Goal: Use online tool/utility: Utilize a website feature to perform a specific function

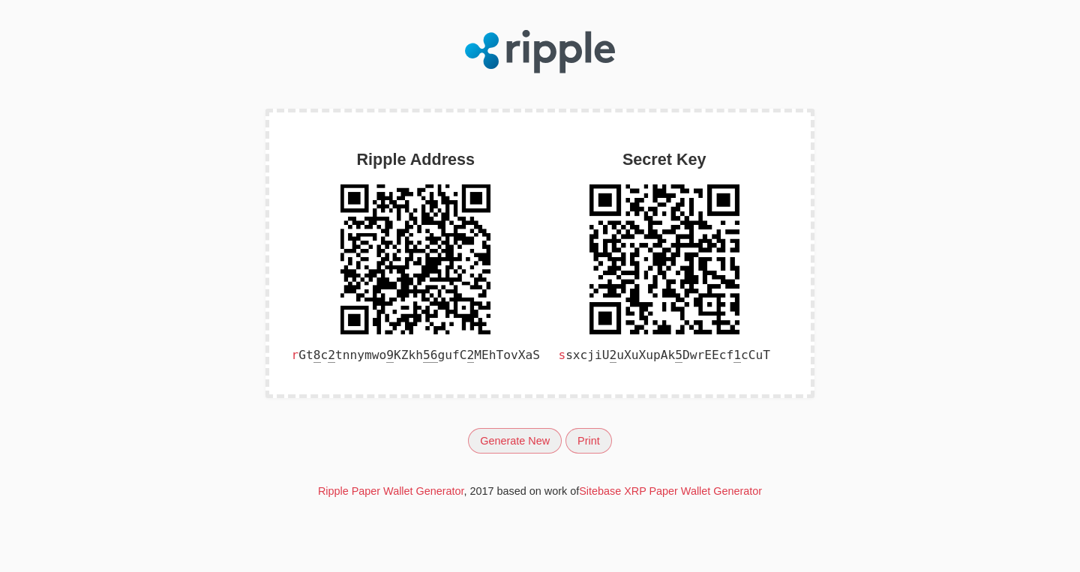
click at [513, 438] on button "Generate New" at bounding box center [515, 441] width 94 height 26
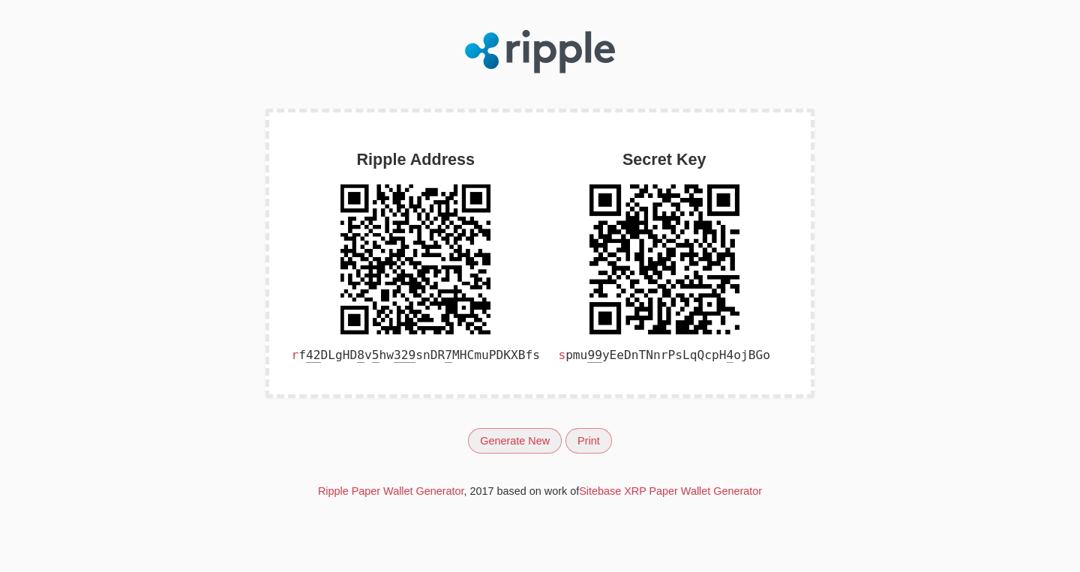
click at [513, 438] on button "Generate New" at bounding box center [515, 441] width 94 height 26
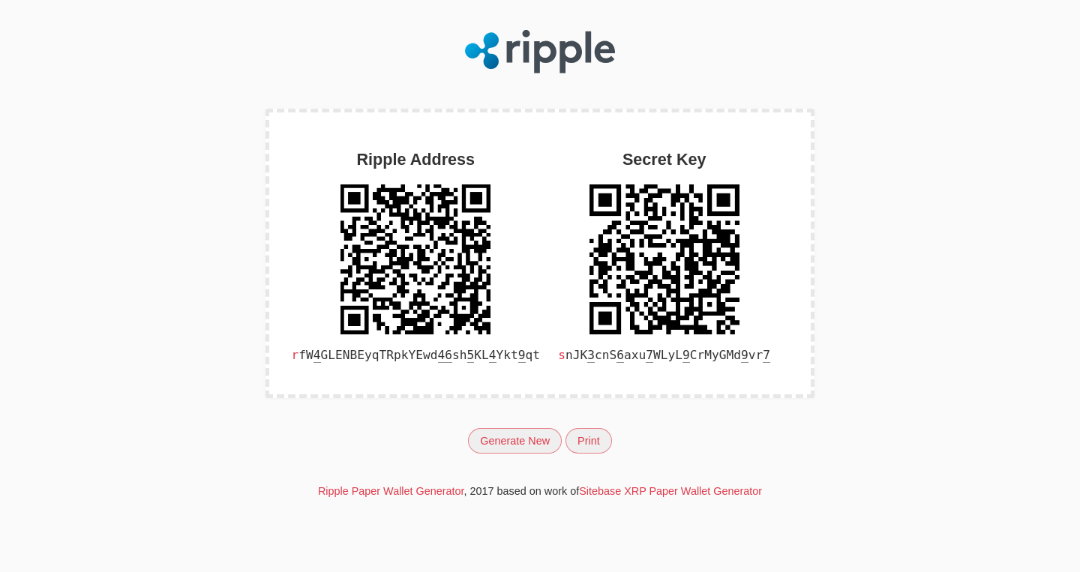
click at [513, 438] on button "Generate New" at bounding box center [515, 441] width 94 height 26
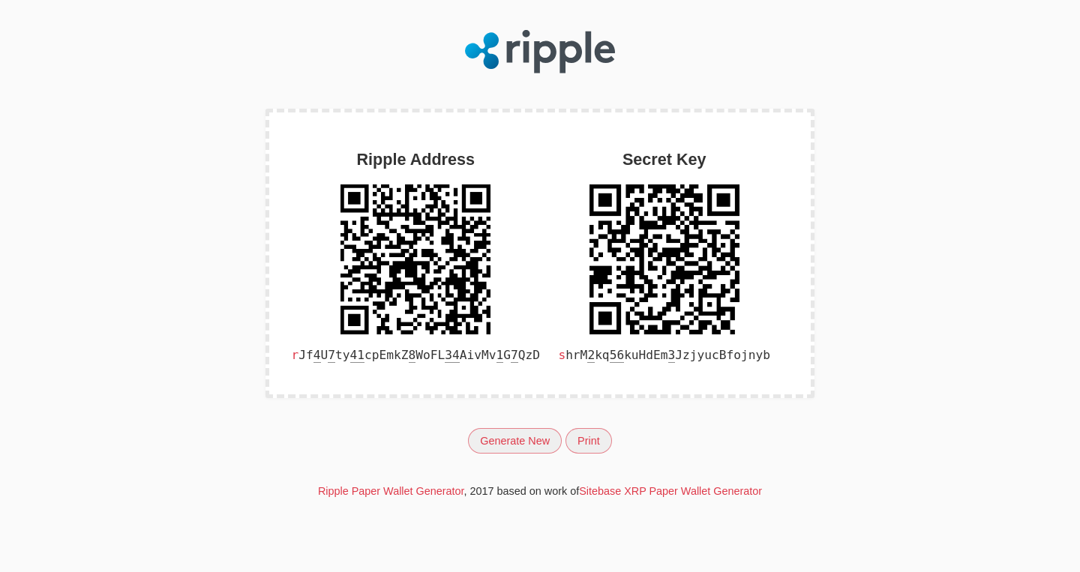
click at [518, 446] on button "Generate New" at bounding box center [515, 441] width 94 height 26
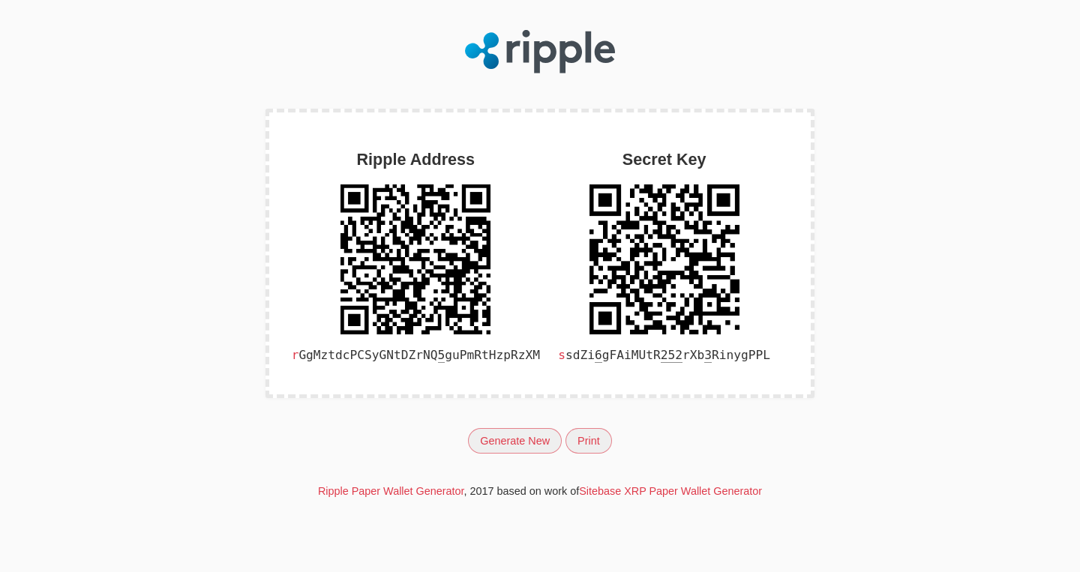
click at [518, 446] on button "Generate New" at bounding box center [515, 441] width 94 height 26
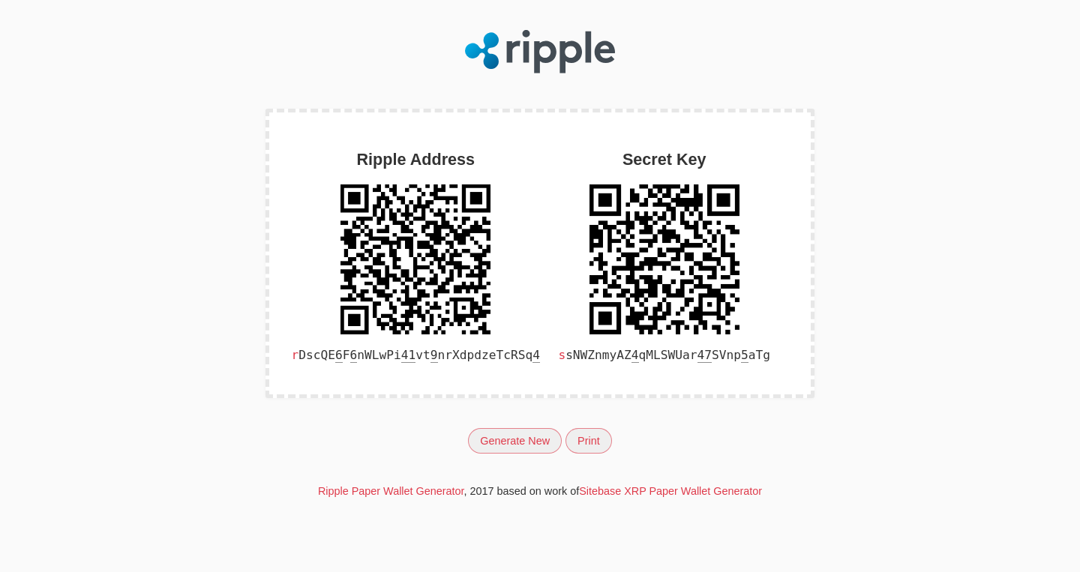
click at [518, 446] on button "Generate New" at bounding box center [515, 441] width 94 height 26
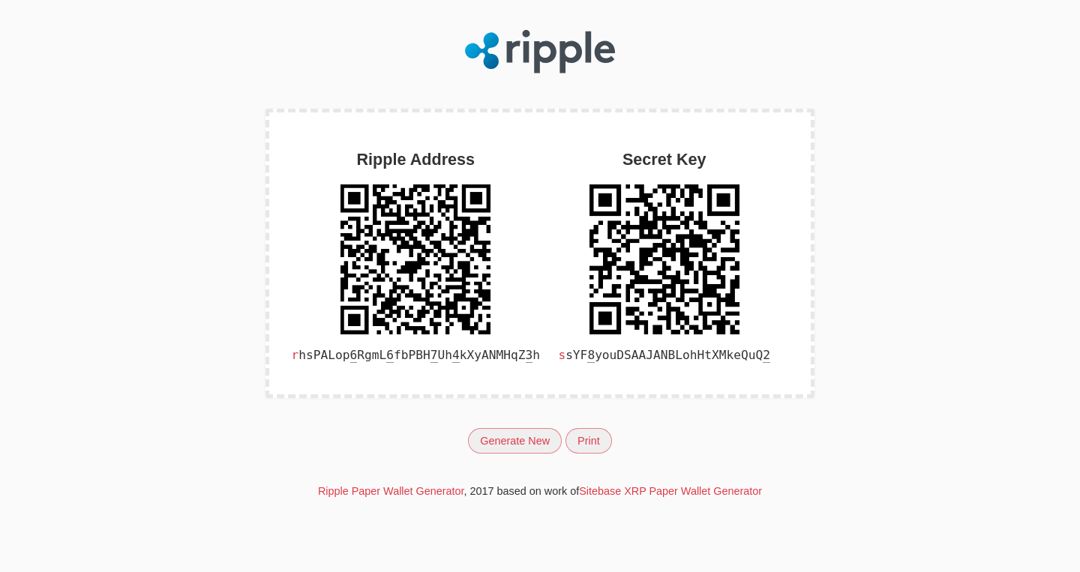
click at [518, 446] on button "Generate New" at bounding box center [515, 441] width 94 height 26
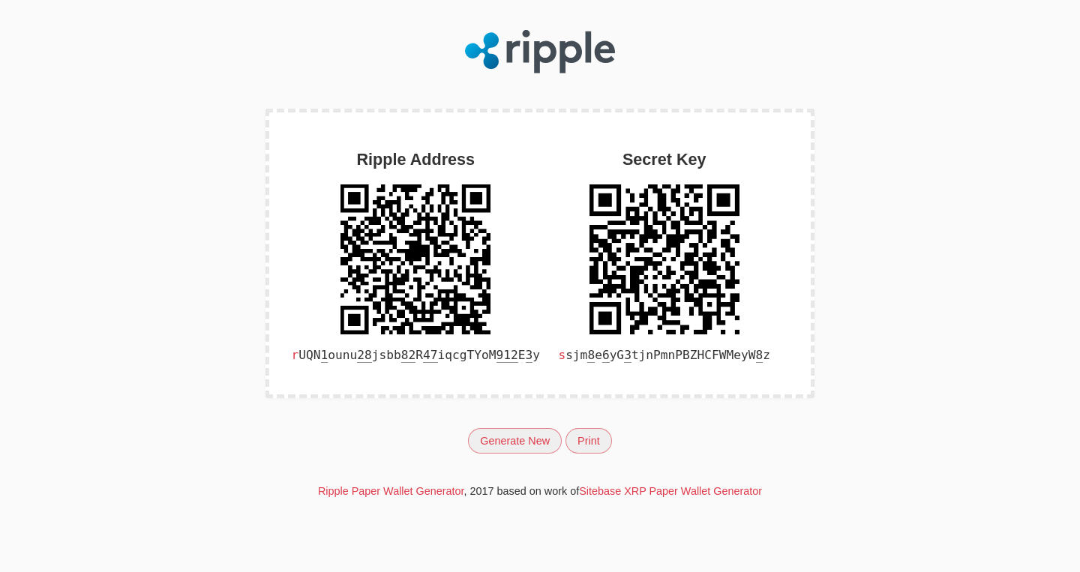
click at [516, 445] on button "Generate New" at bounding box center [515, 441] width 94 height 26
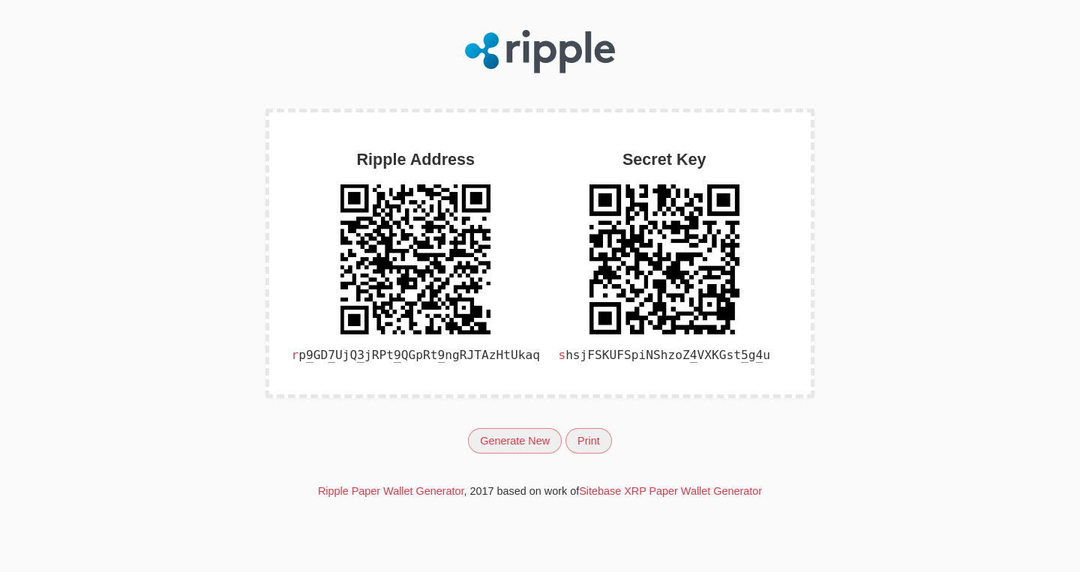
click at [516, 444] on button "Generate New" at bounding box center [515, 441] width 94 height 26
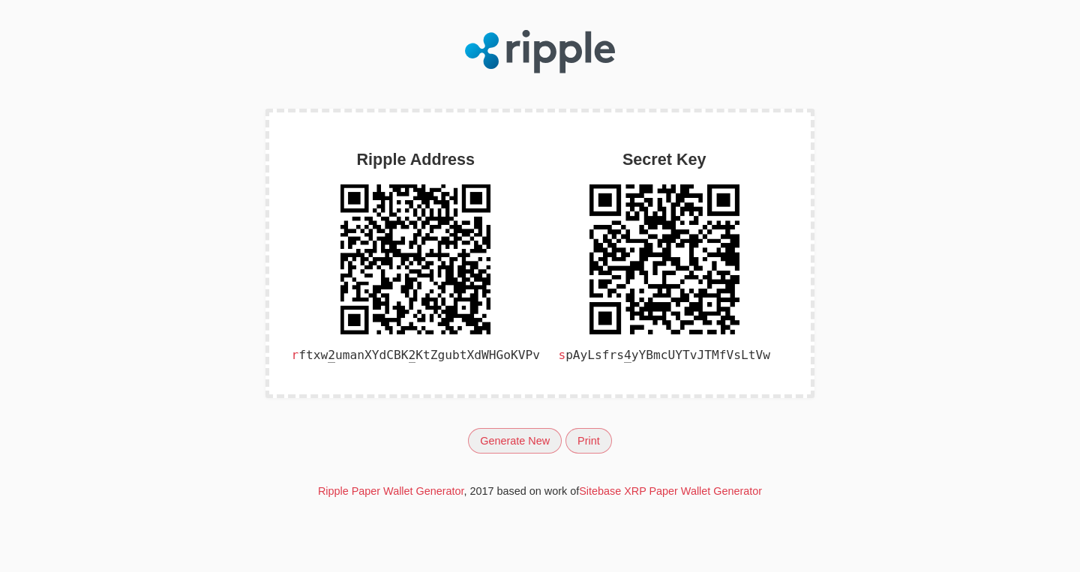
click at [516, 444] on button "Generate New" at bounding box center [515, 441] width 94 height 26
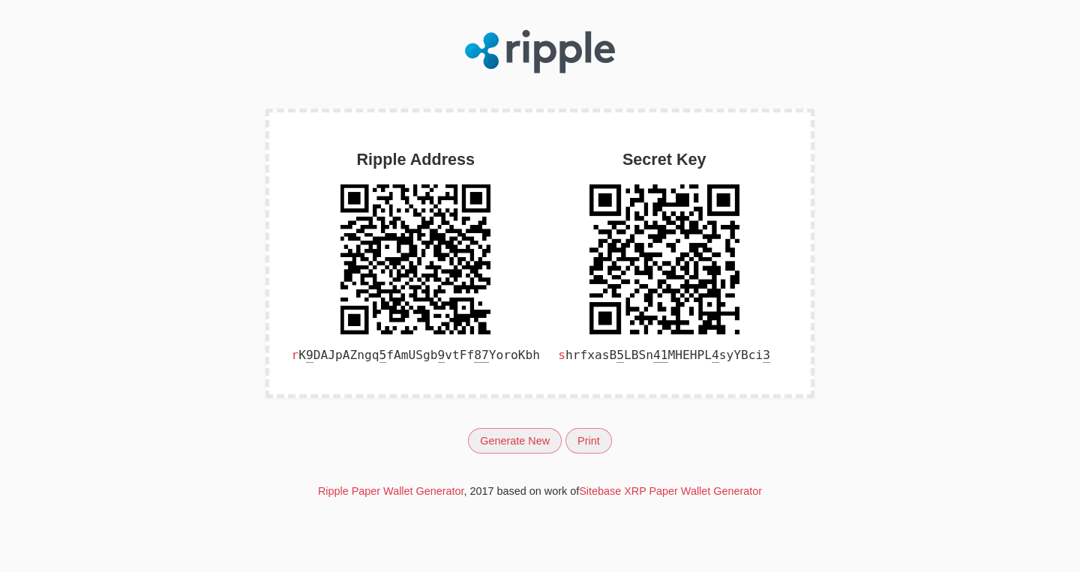
click at [516, 444] on button "Generate New" at bounding box center [515, 441] width 94 height 26
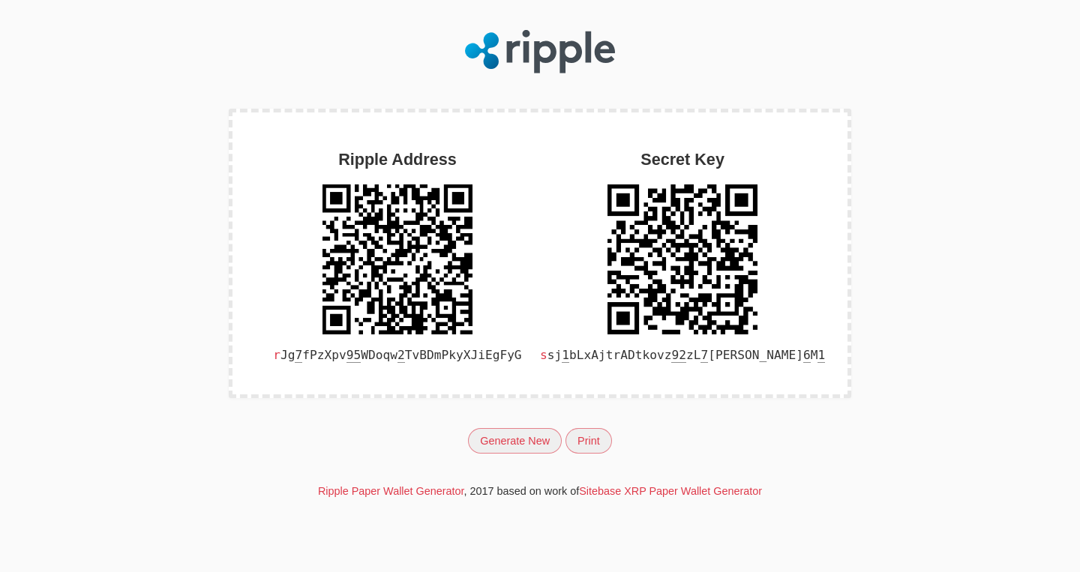
click at [516, 444] on button "Generate New" at bounding box center [515, 441] width 94 height 26
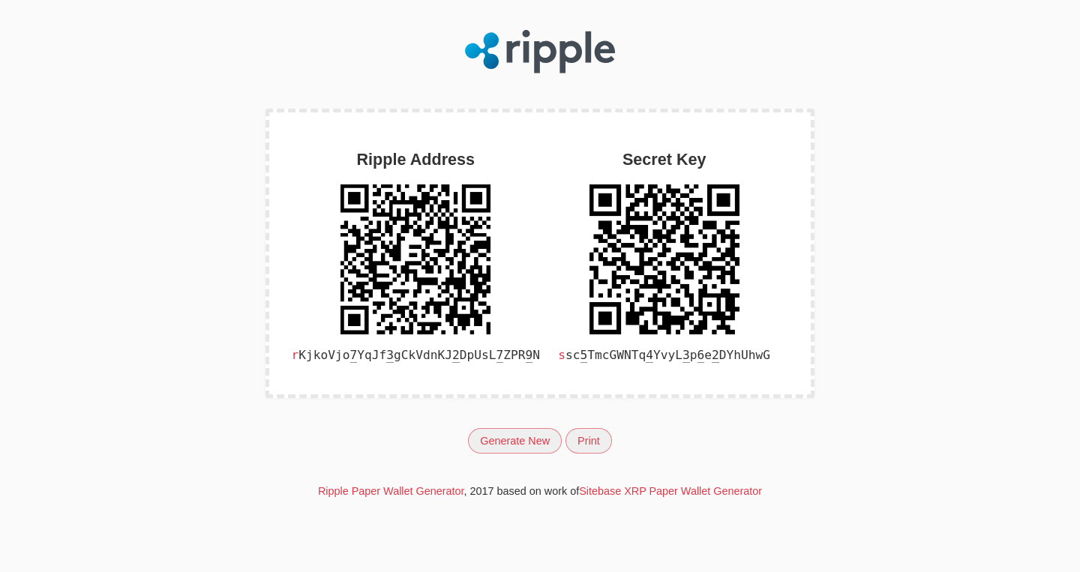
click at [516, 444] on button "Generate New" at bounding box center [515, 441] width 94 height 26
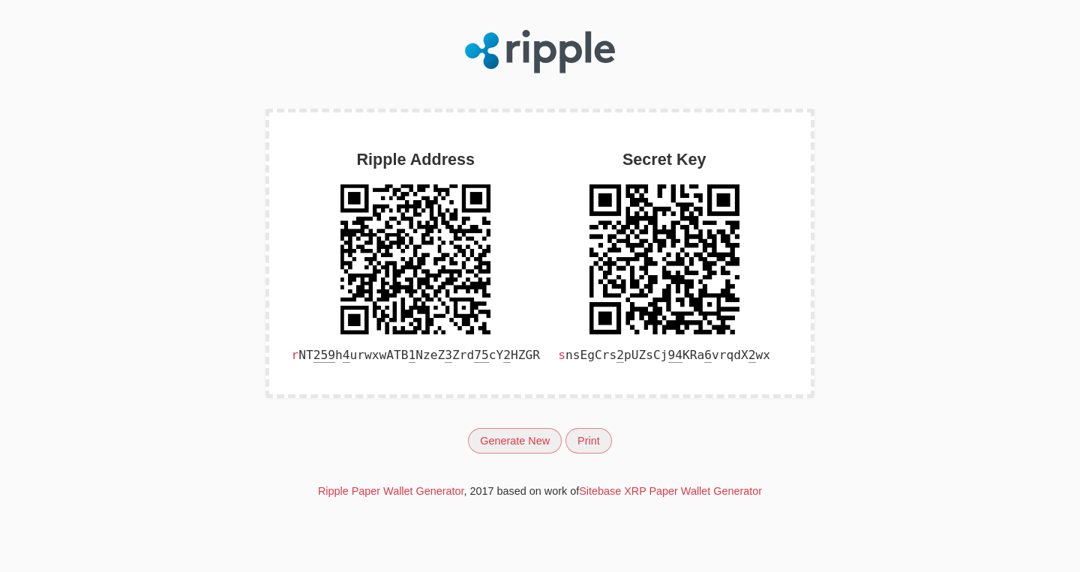
click at [516, 444] on button "Generate New" at bounding box center [515, 441] width 94 height 26
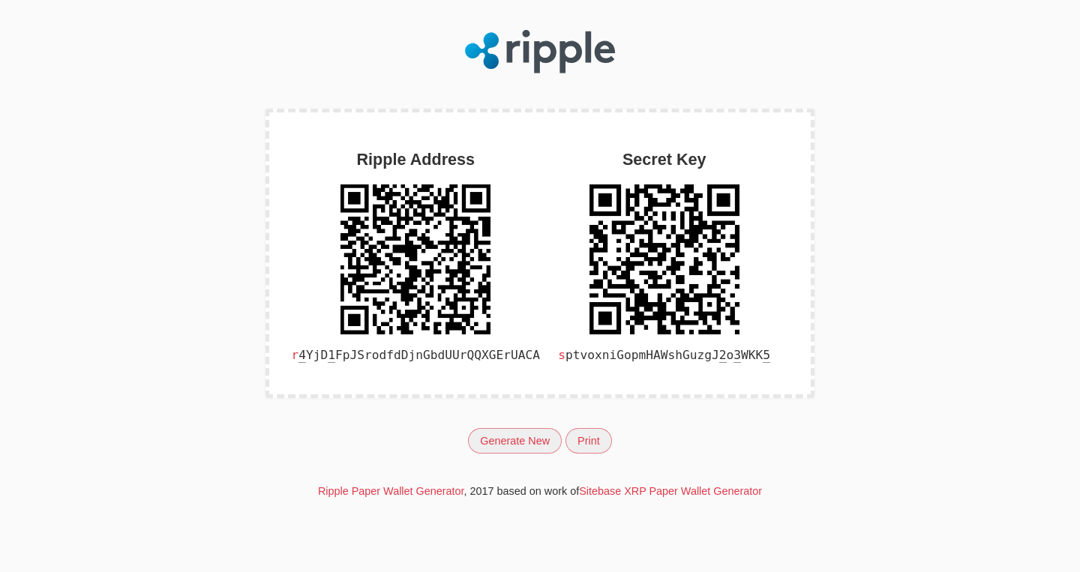
click at [516, 444] on button "Generate New" at bounding box center [515, 441] width 94 height 26
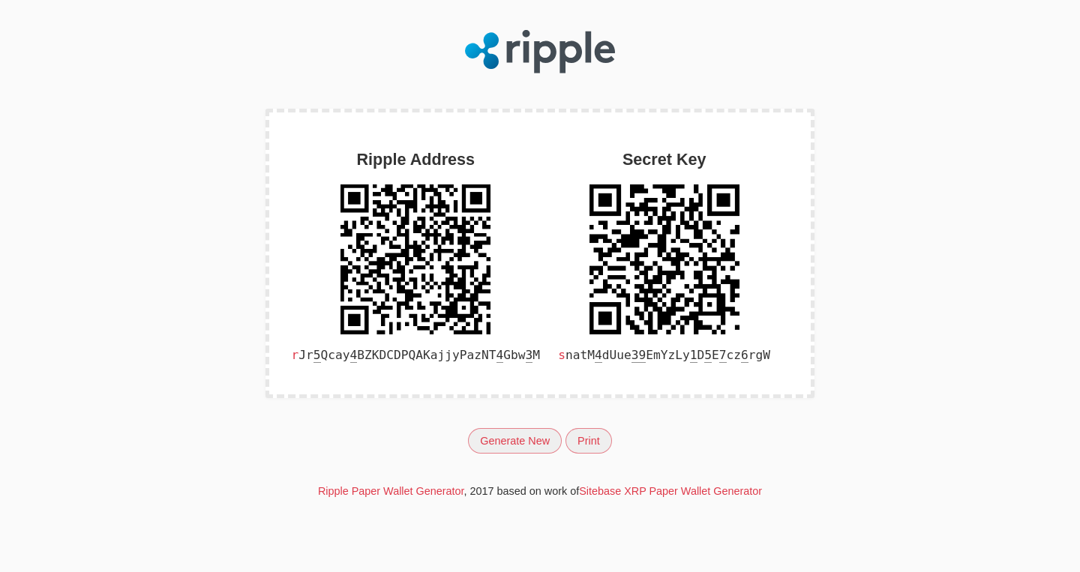
click at [516, 444] on button "Generate New" at bounding box center [515, 441] width 94 height 26
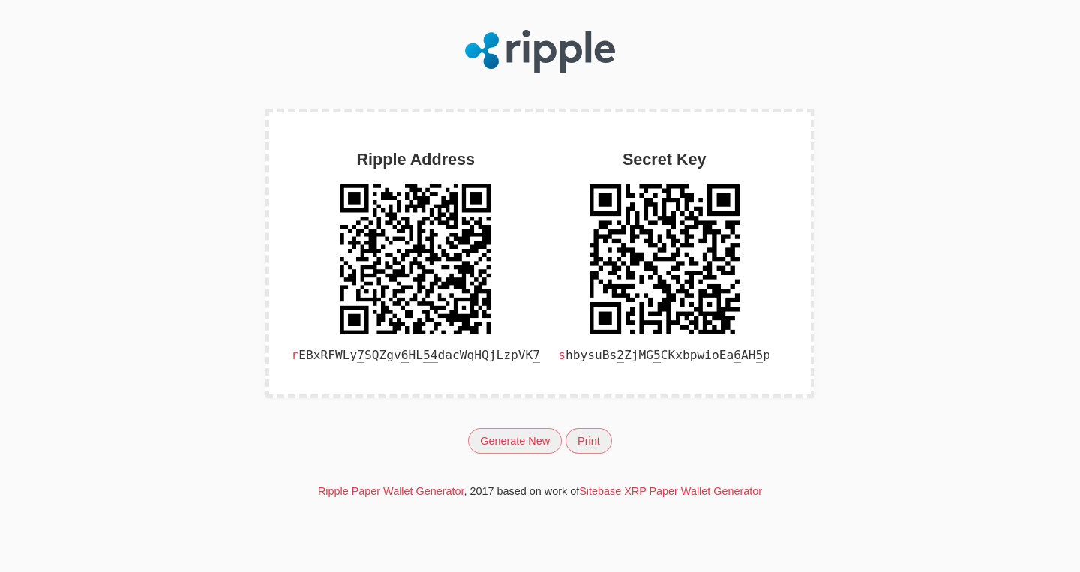
click at [516, 444] on button "Generate New" at bounding box center [515, 441] width 94 height 26
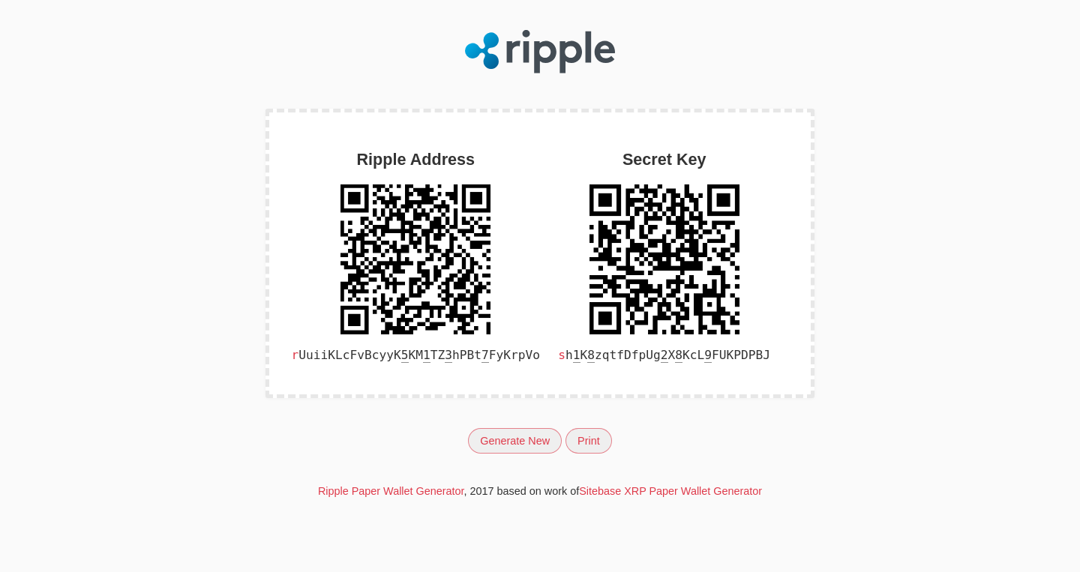
click at [516, 444] on button "Generate New" at bounding box center [515, 441] width 94 height 26
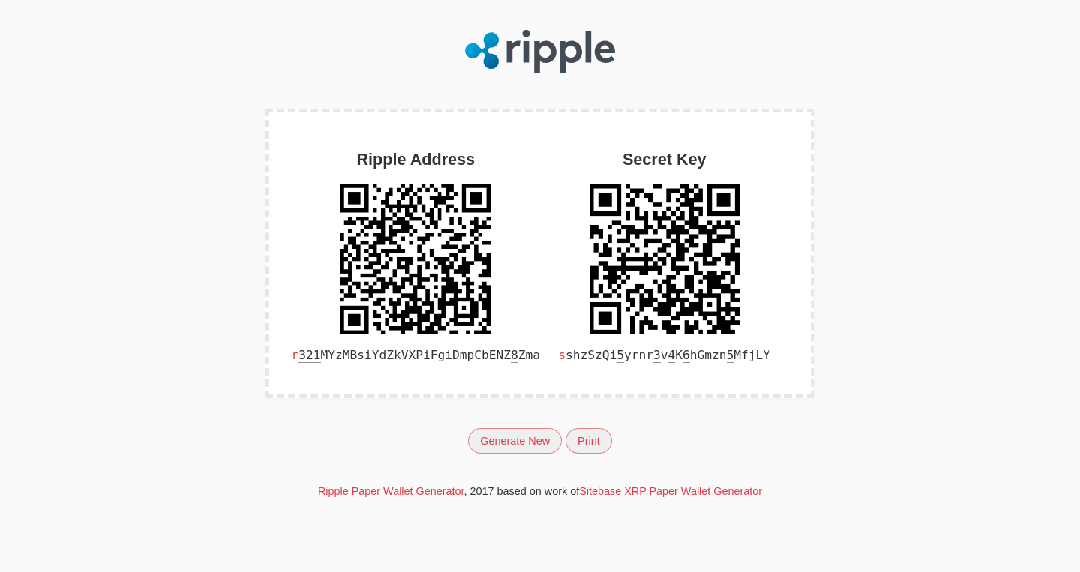
click at [516, 444] on button "Generate New" at bounding box center [515, 441] width 94 height 26
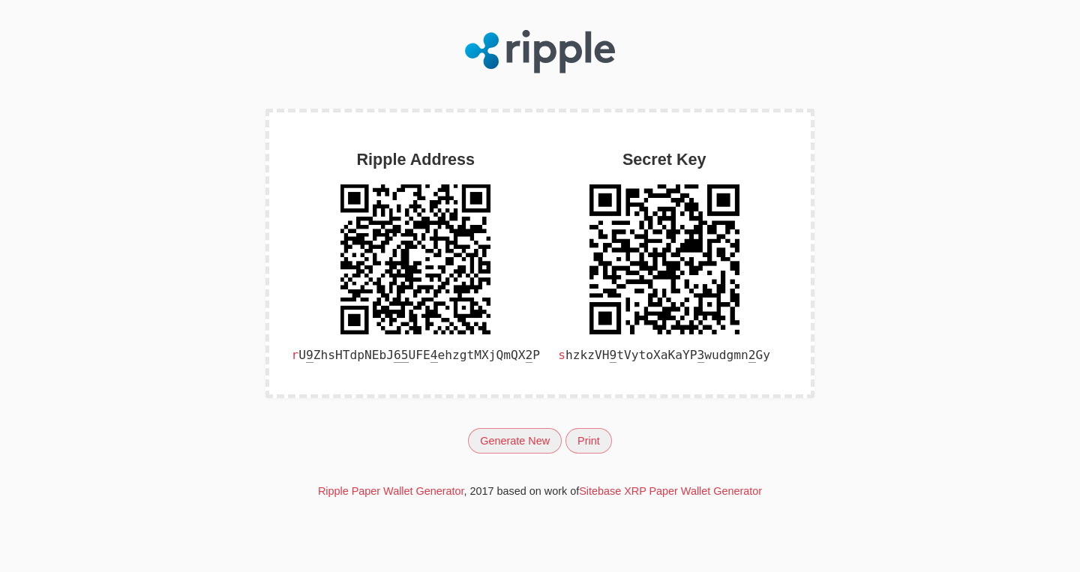
click at [516, 444] on button "Generate New" at bounding box center [515, 441] width 94 height 26
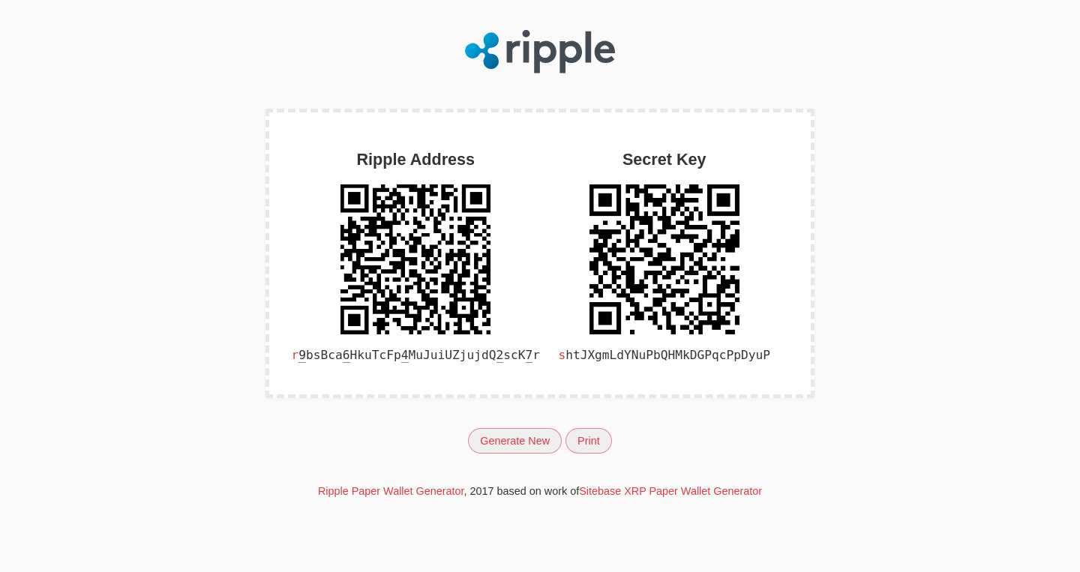
click at [516, 444] on button "Generate New" at bounding box center [515, 441] width 94 height 26
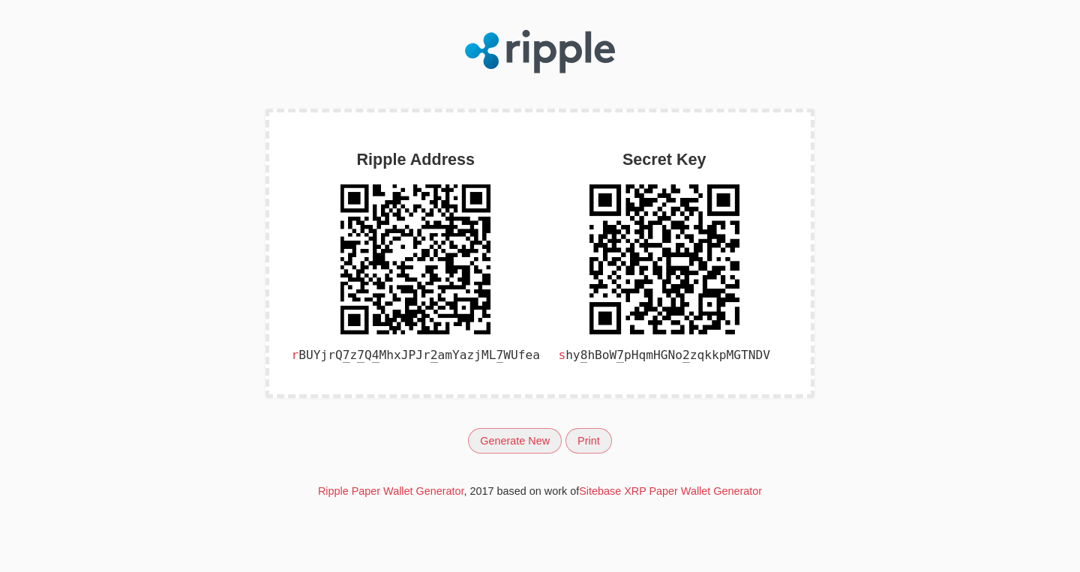
click at [516, 444] on button "Generate New" at bounding box center [515, 441] width 94 height 26
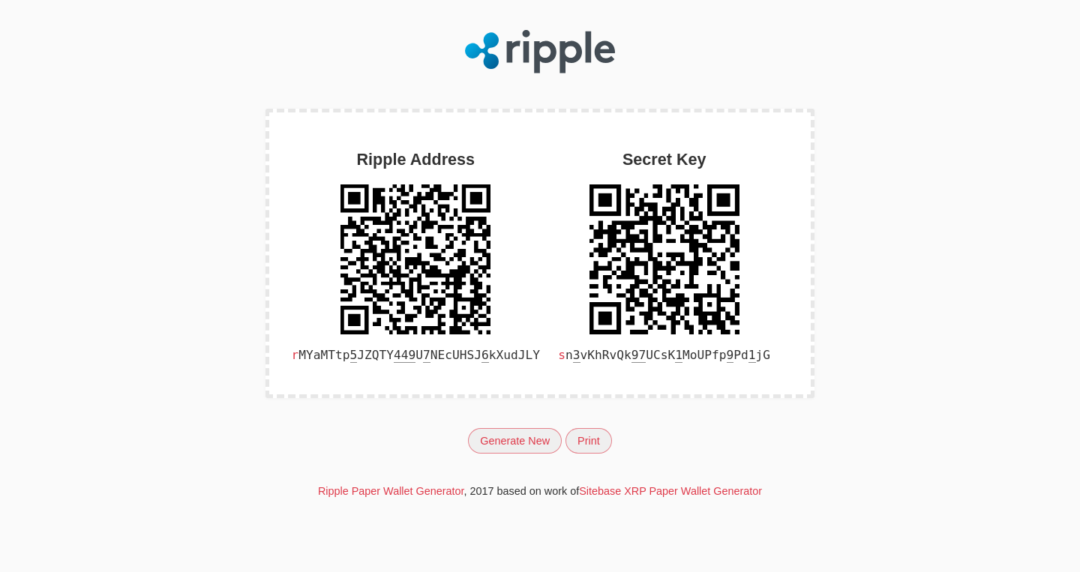
click at [516, 444] on button "Generate New" at bounding box center [515, 441] width 94 height 26
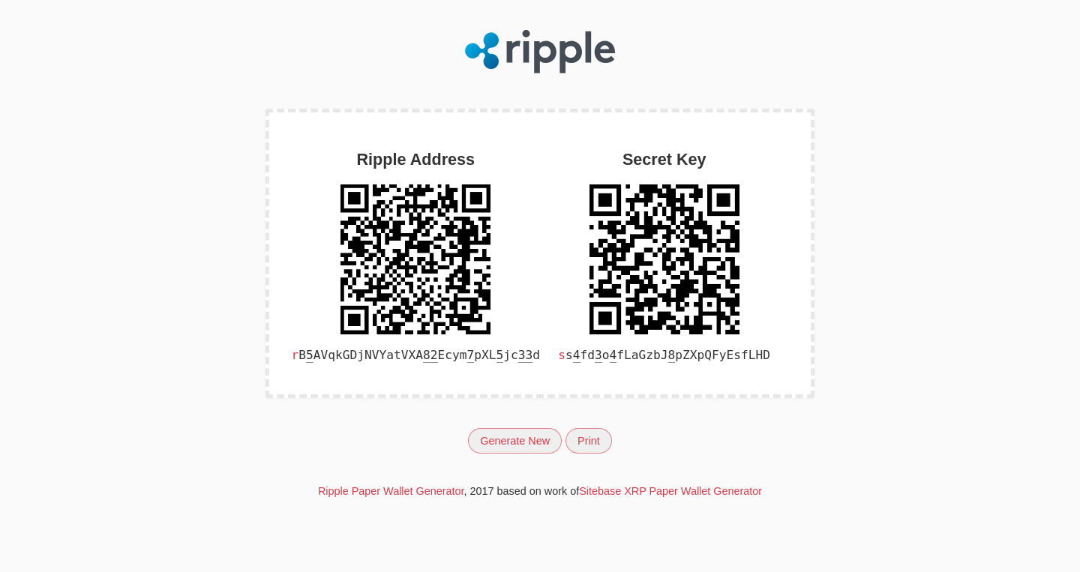
click at [516, 444] on button "Generate New" at bounding box center [515, 441] width 94 height 26
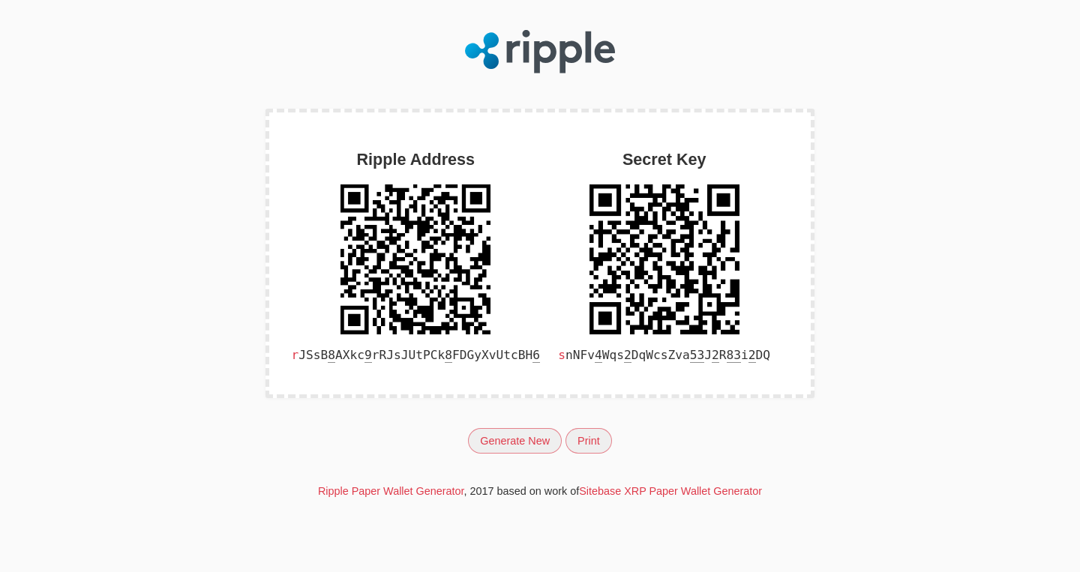
click at [516, 444] on button "Generate New" at bounding box center [515, 441] width 94 height 26
